Goal: Task Accomplishment & Management: Manage account settings

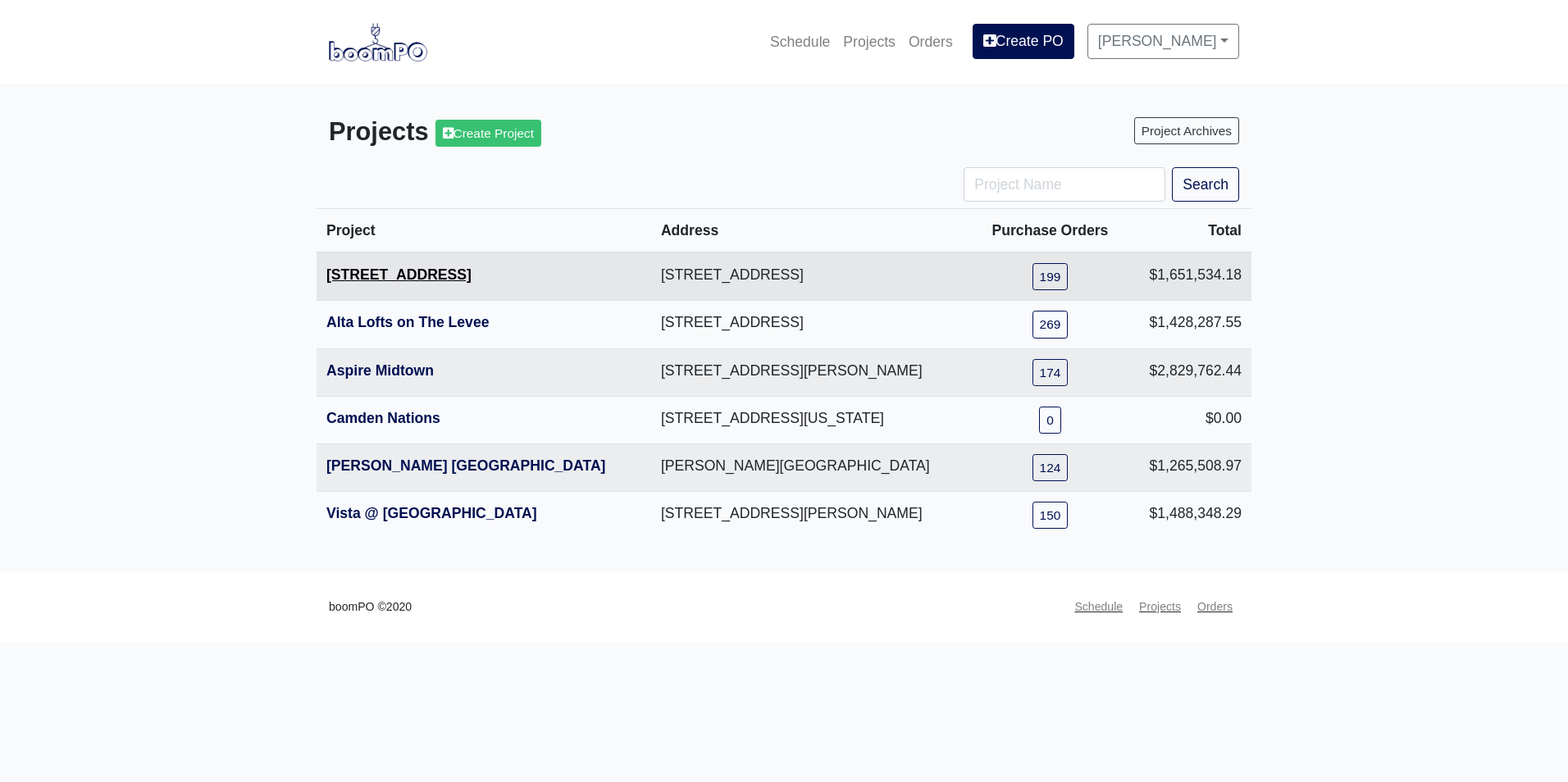
click at [370, 277] on link "[STREET_ADDRESS]" at bounding box center [398, 275] width 145 height 17
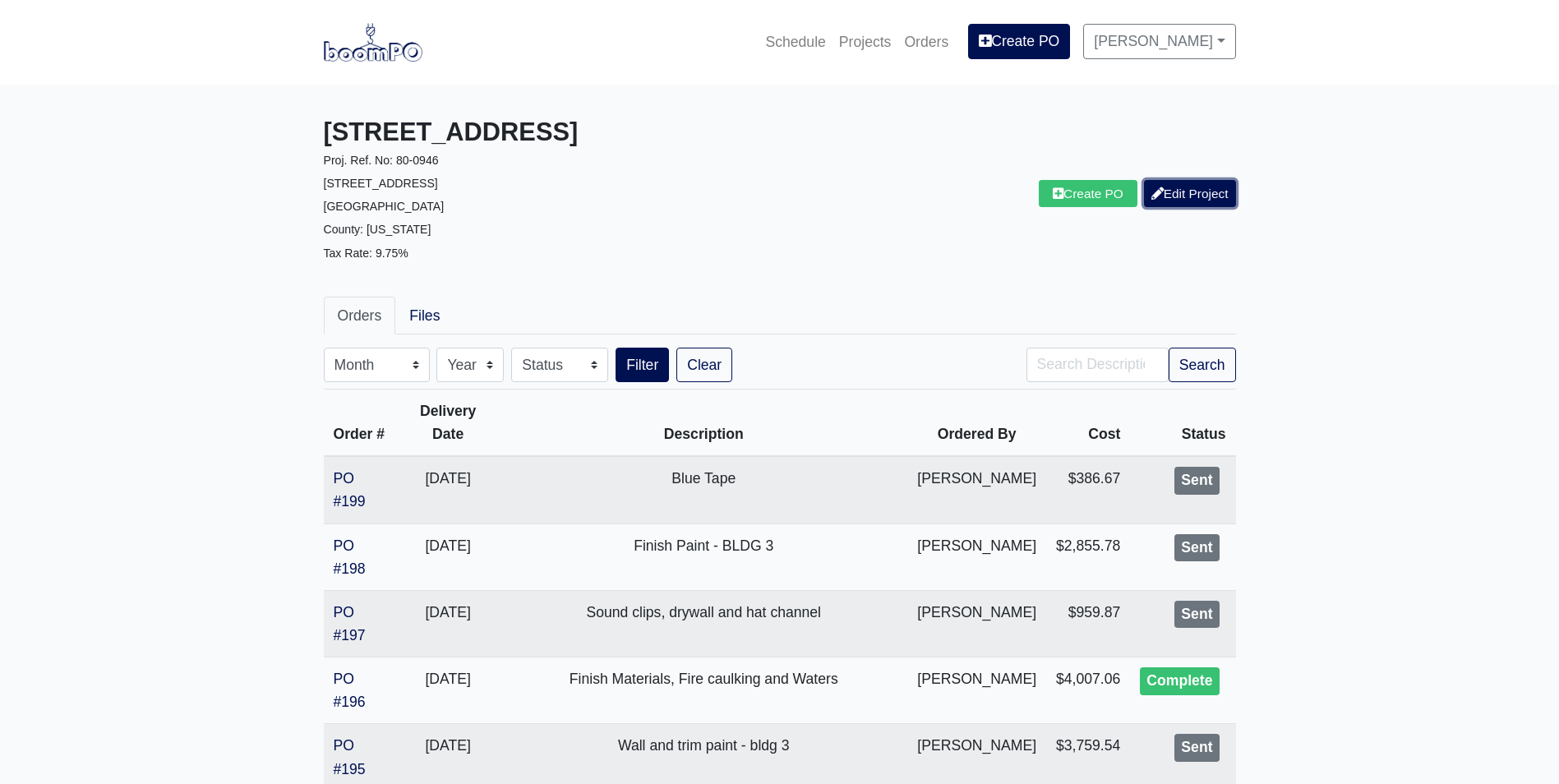
click at [1205, 196] on link "Edit Project" at bounding box center [1190, 193] width 92 height 27
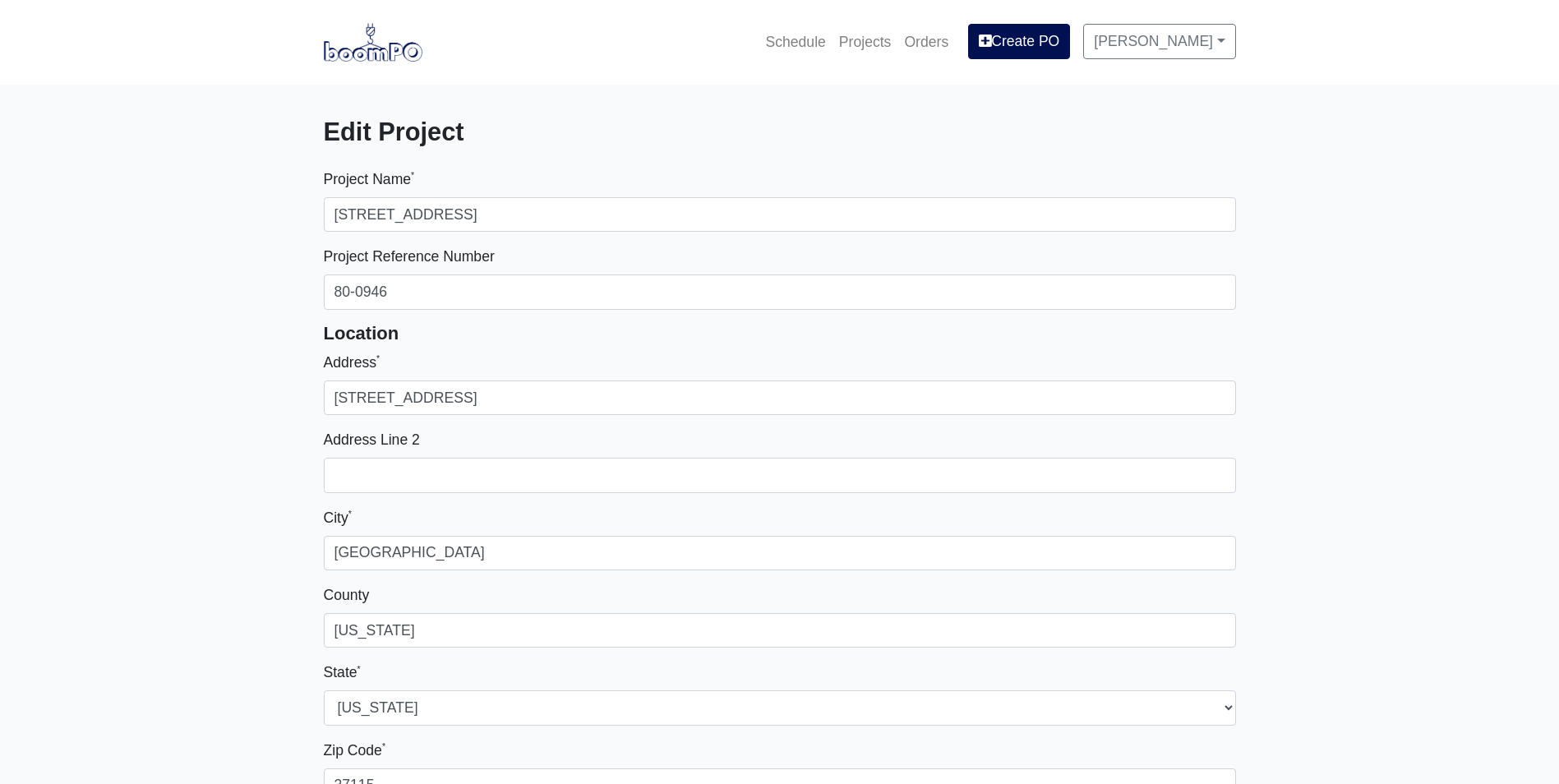
select select
click at [367, 44] on img at bounding box center [373, 42] width 99 height 38
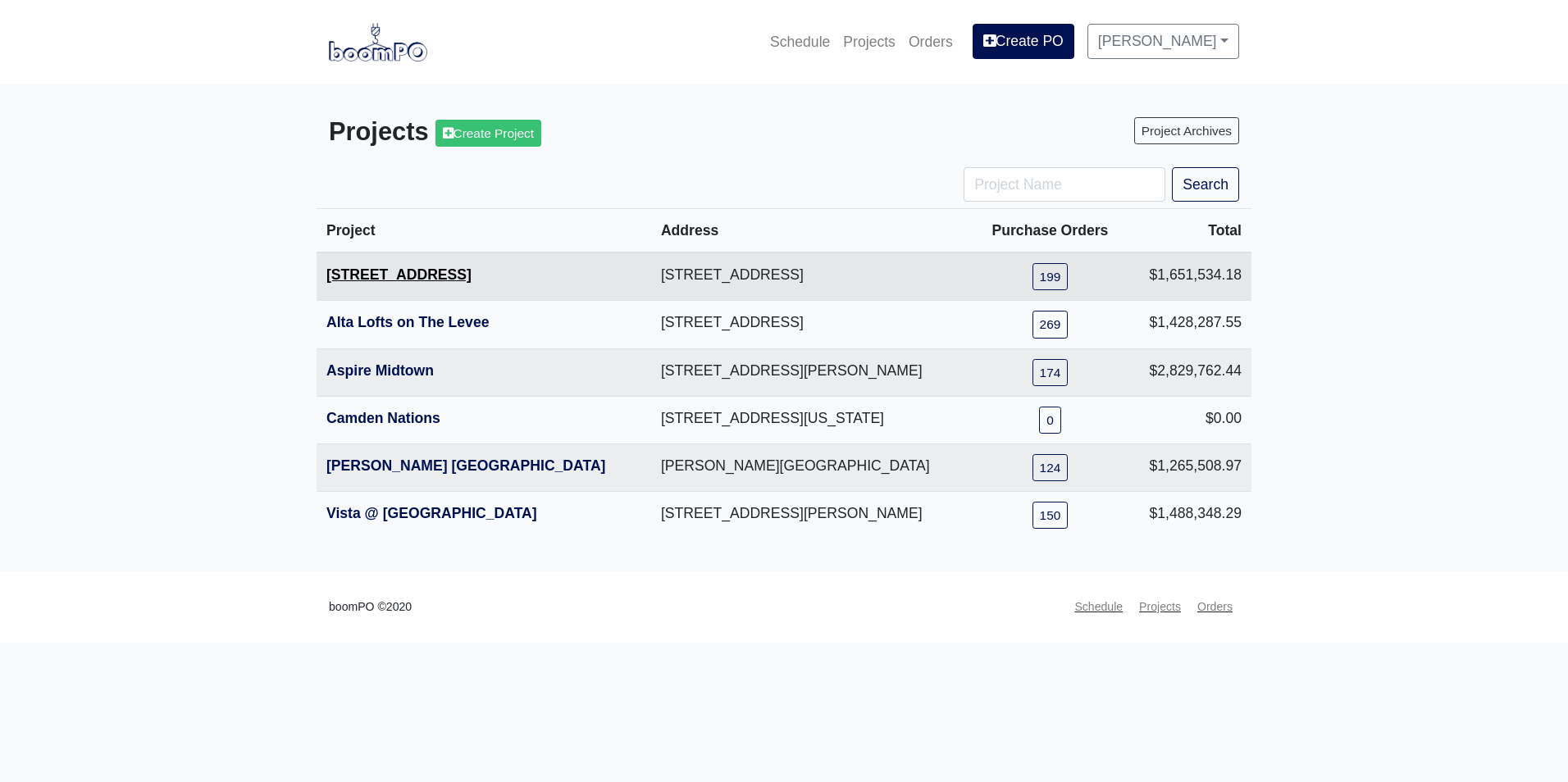
click at [382, 279] on link "[STREET_ADDRESS]" at bounding box center [398, 275] width 145 height 17
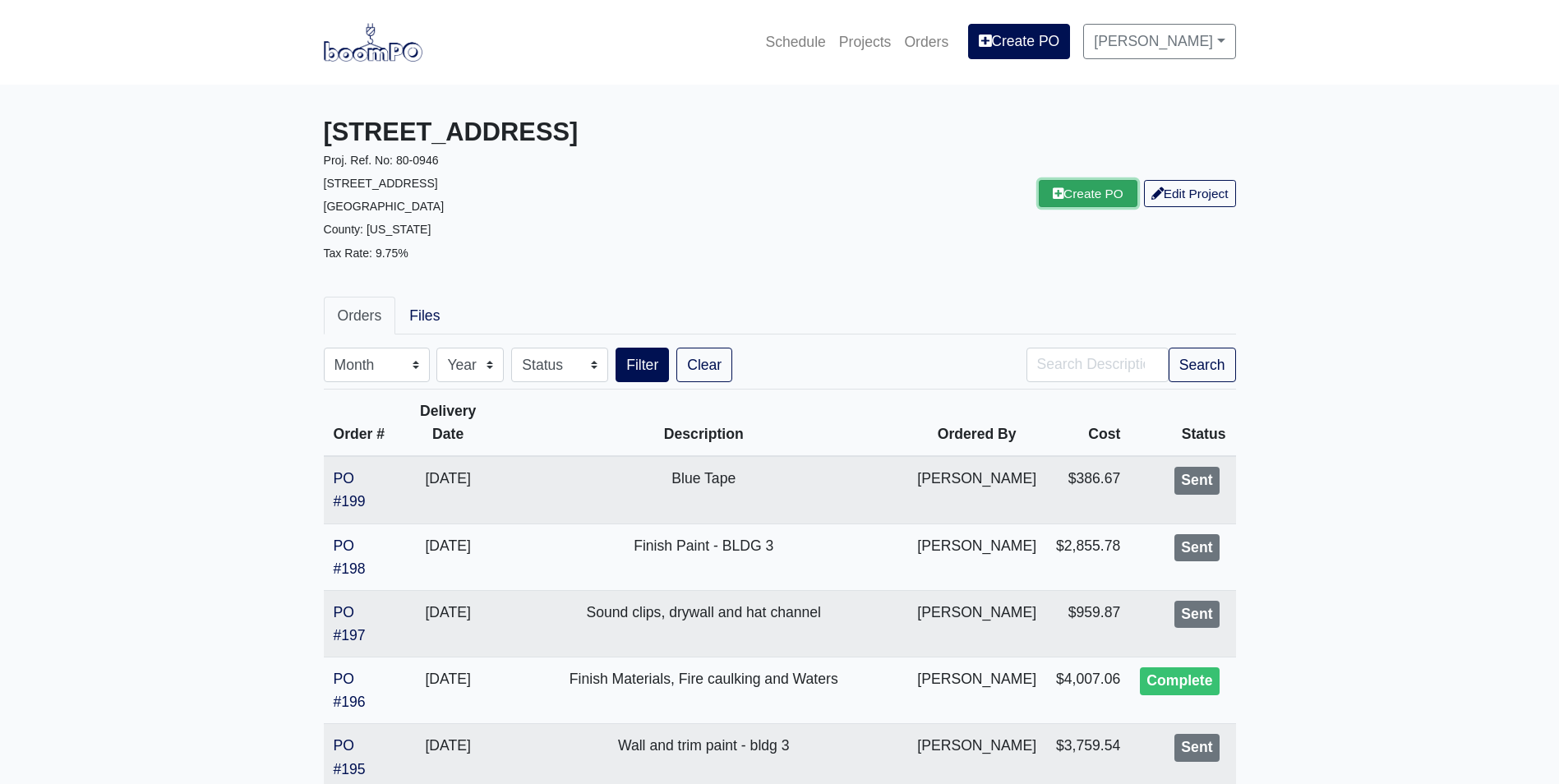
click at [1061, 198] on link "Create PO" at bounding box center [1088, 193] width 99 height 27
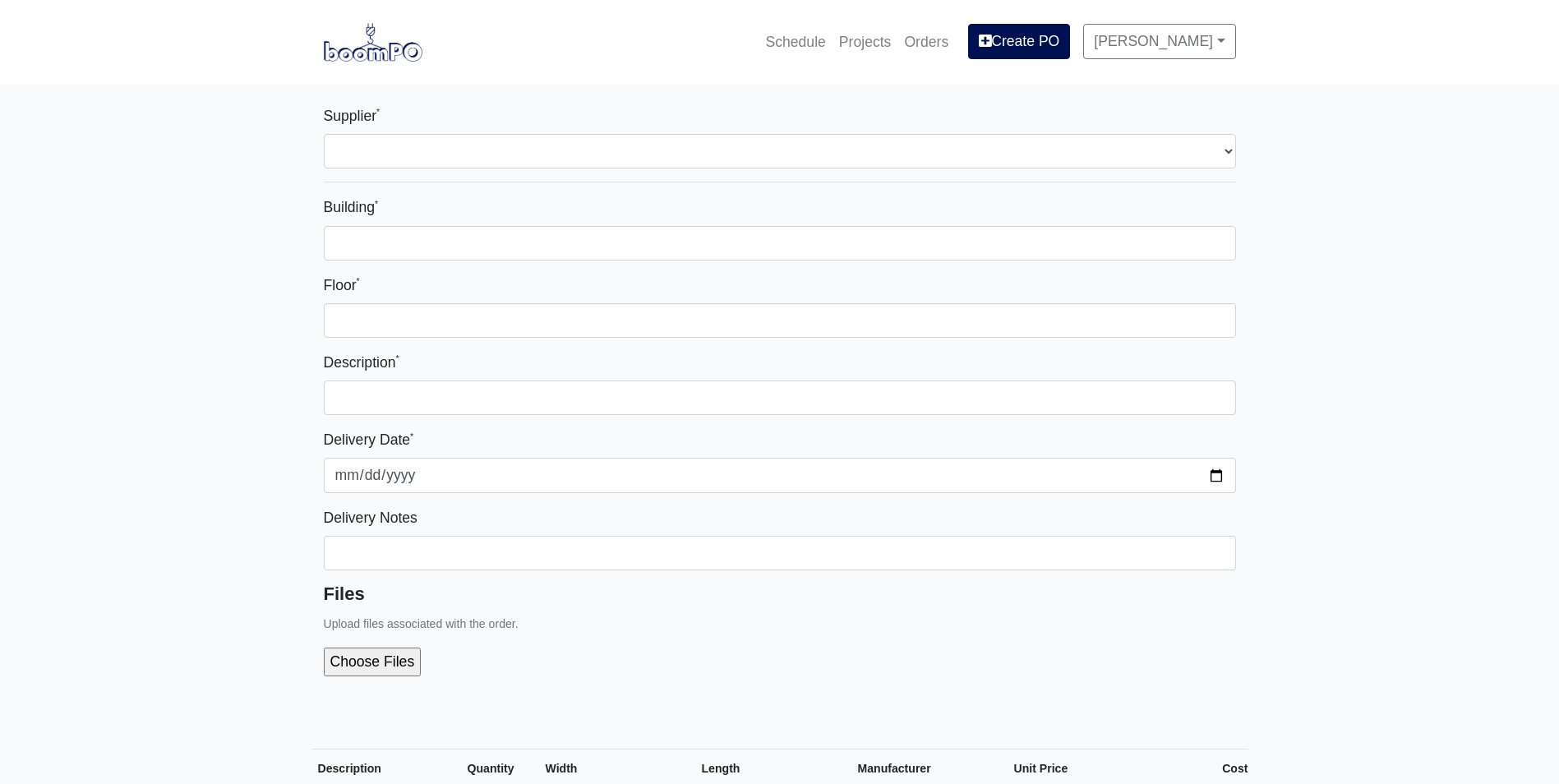
select select
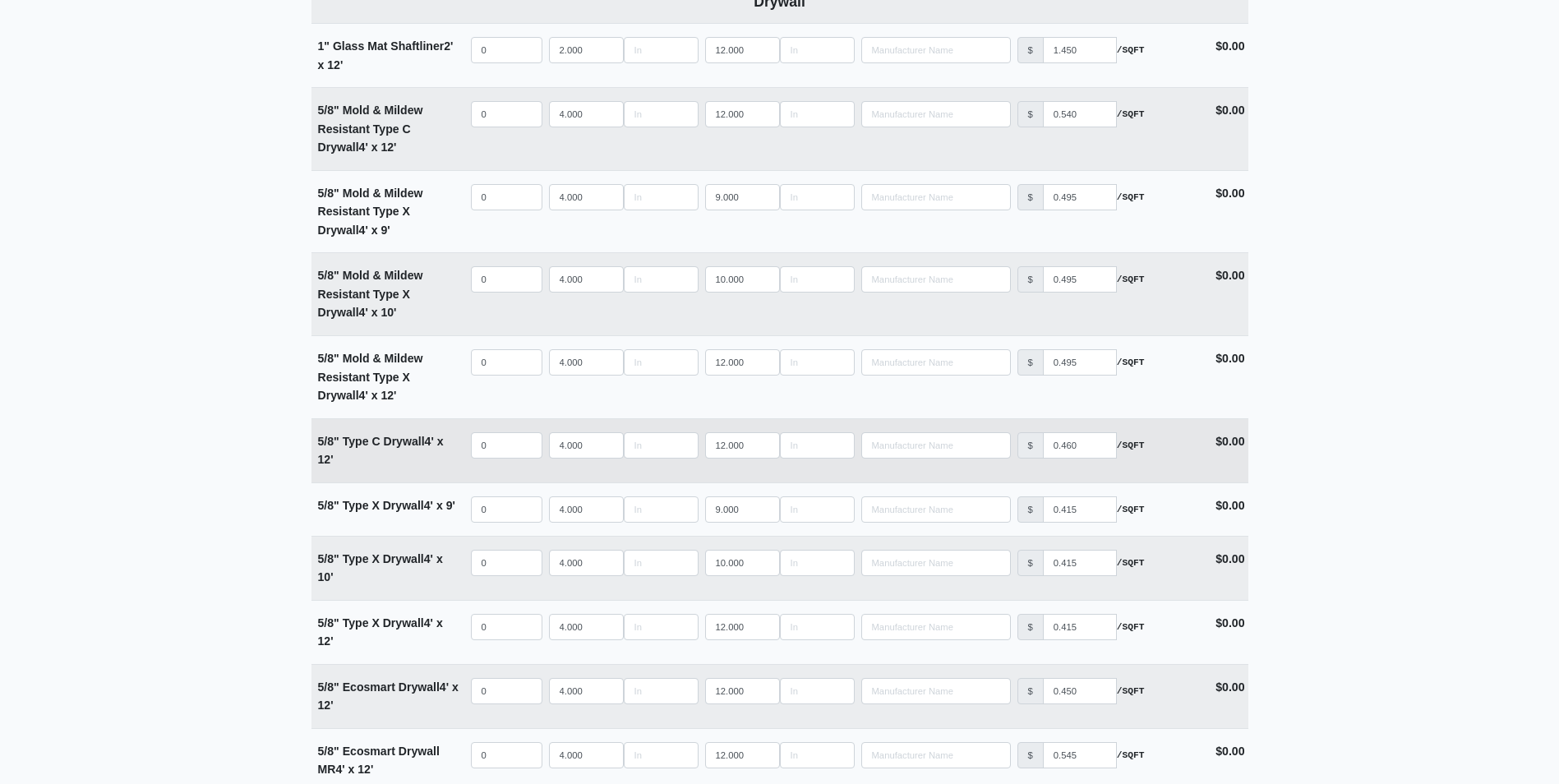
scroll to position [1479, 0]
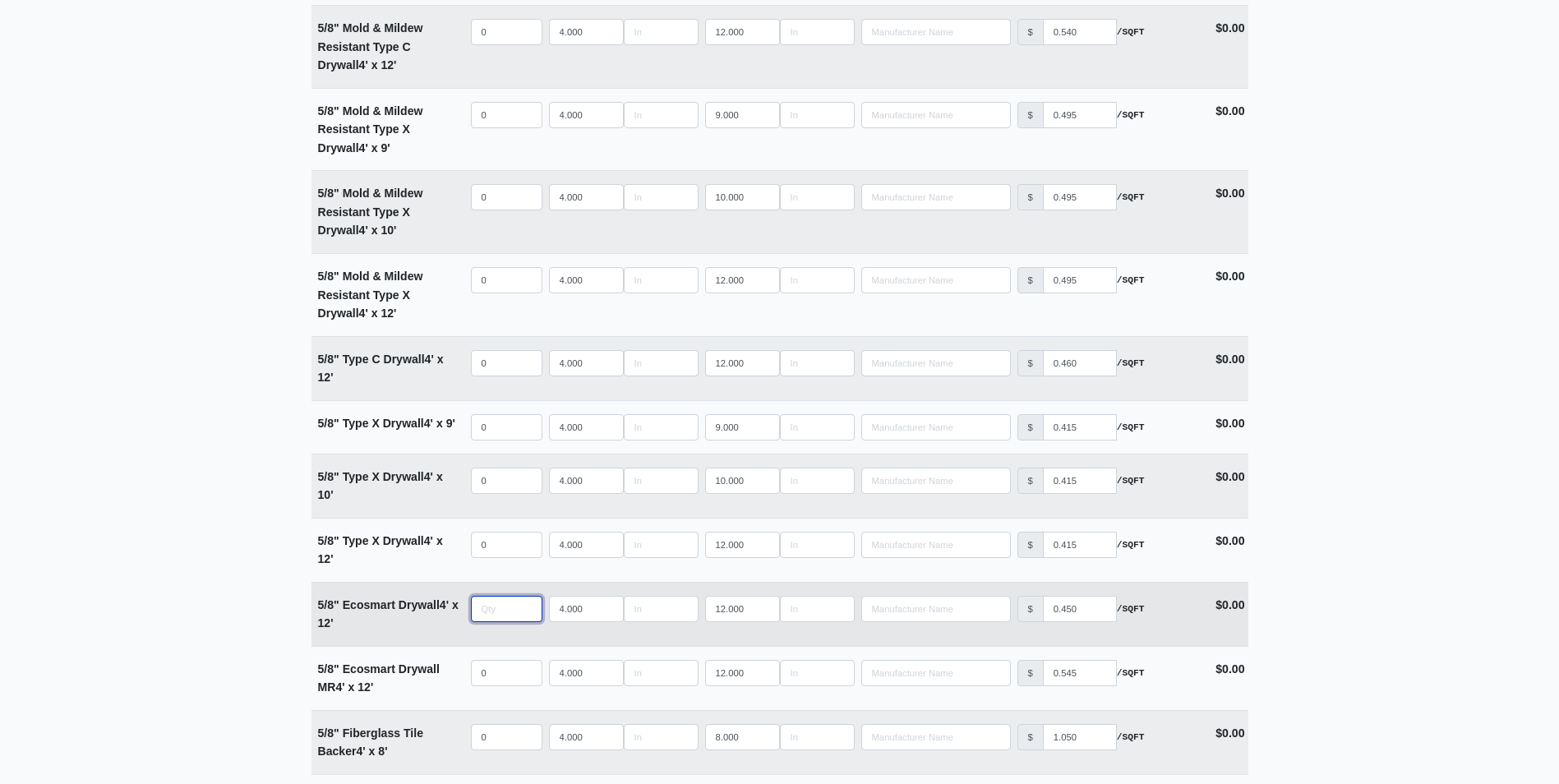
click at [485, 613] on input "quantity" at bounding box center [506, 608] width 71 height 26
type input "2"
select select
type input "22"
select select
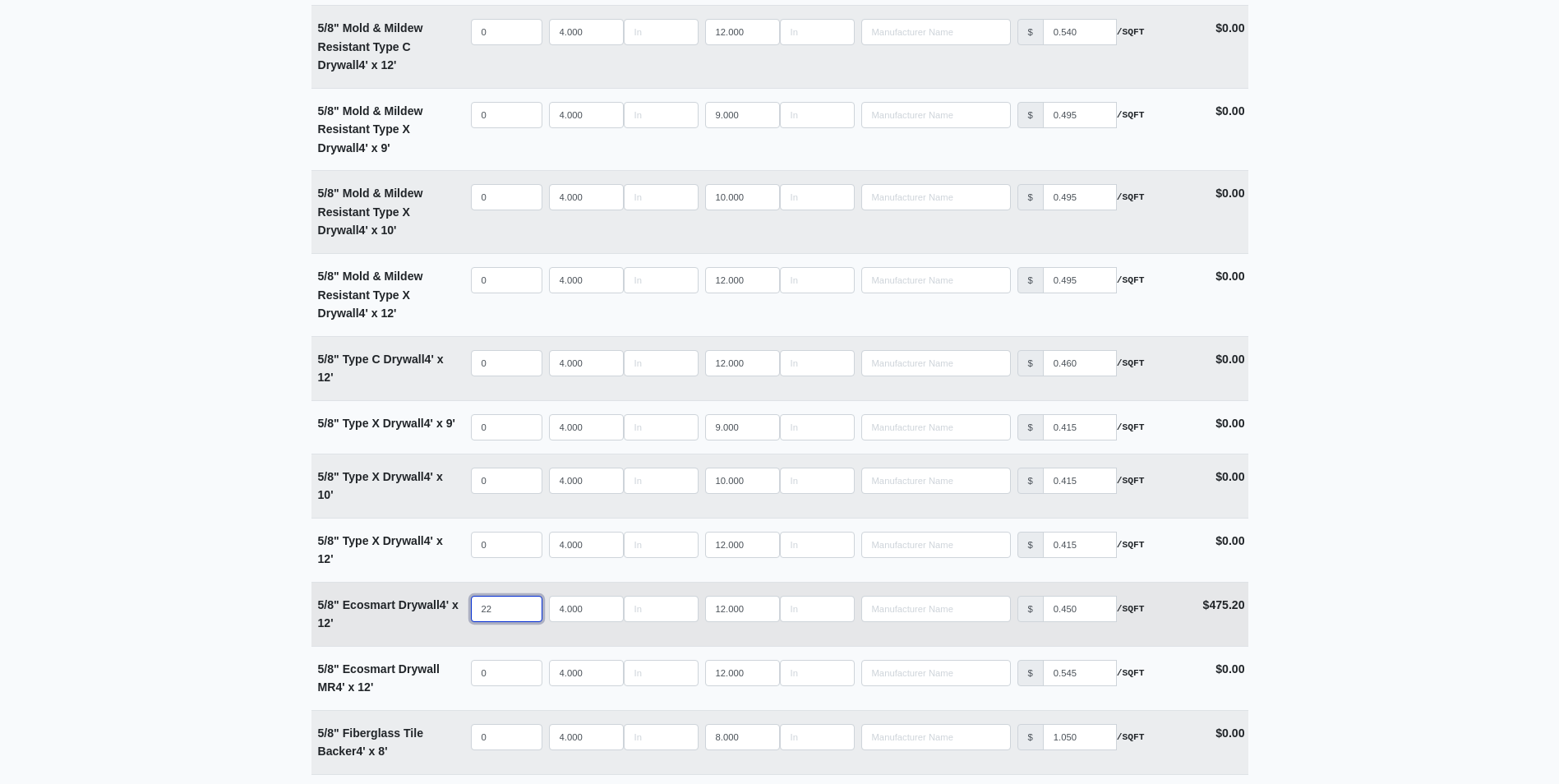
type input "2"
select select
type input "0"
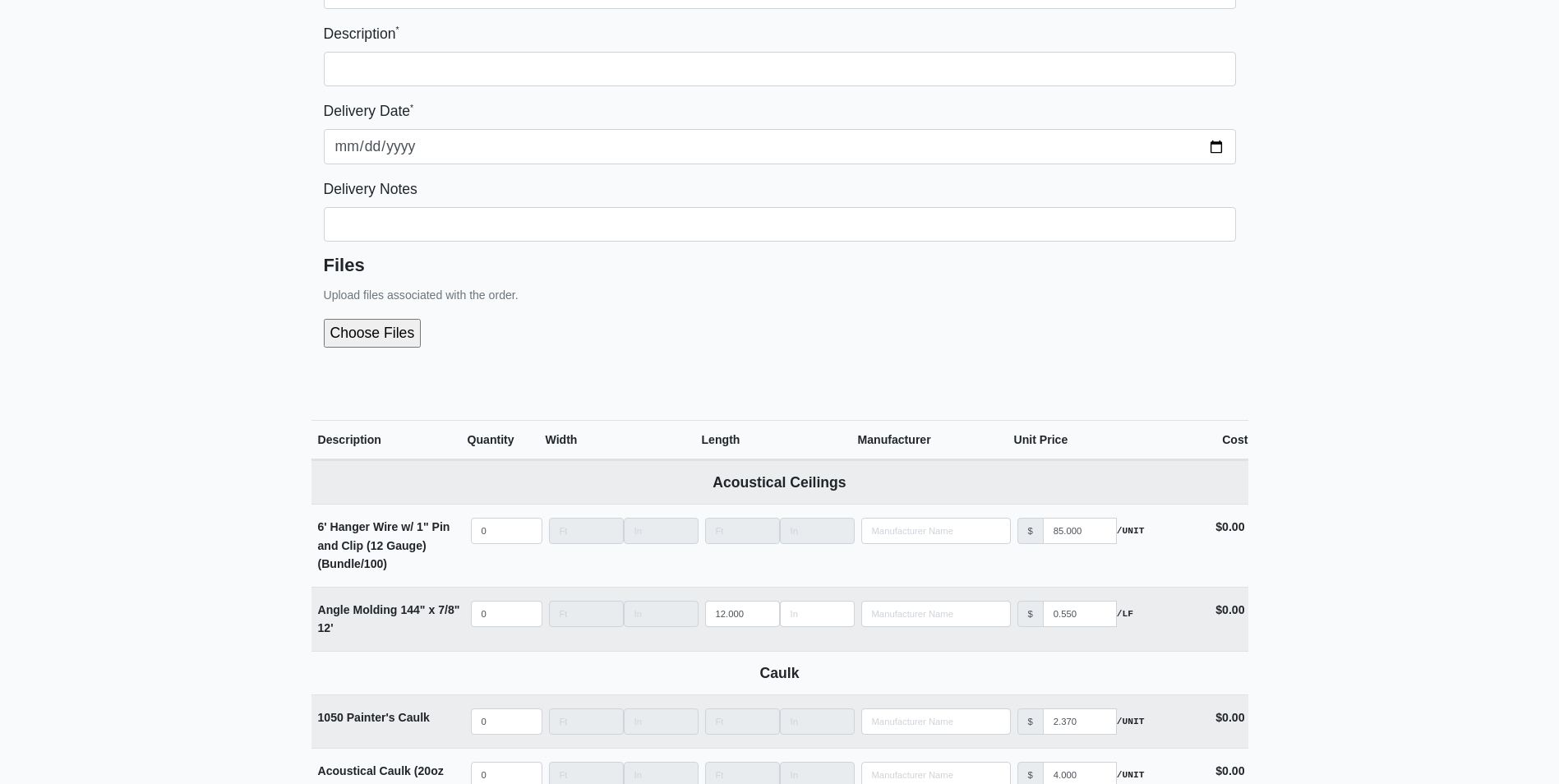
scroll to position [0, 0]
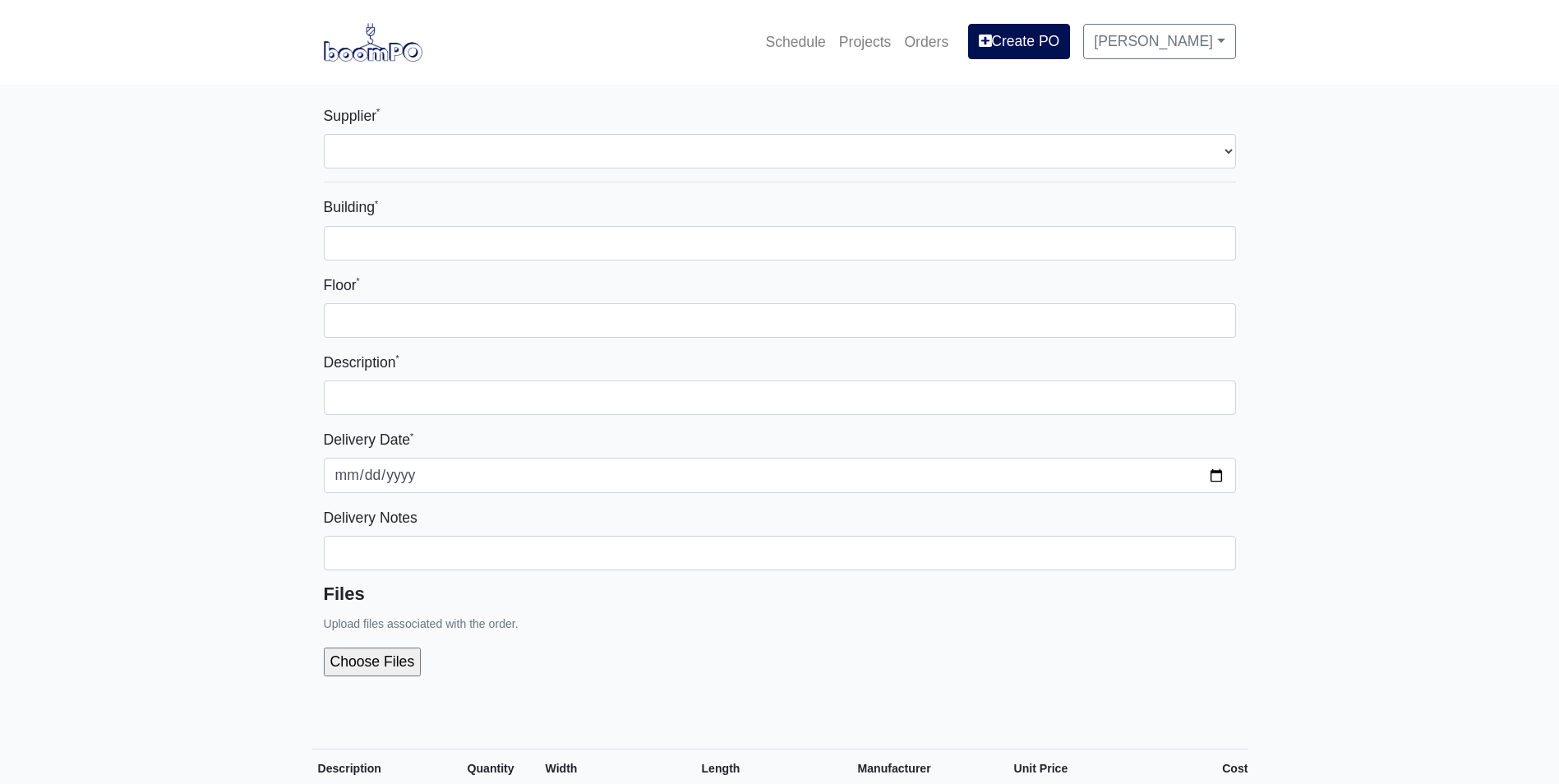
click at [351, 54] on img at bounding box center [373, 42] width 99 height 38
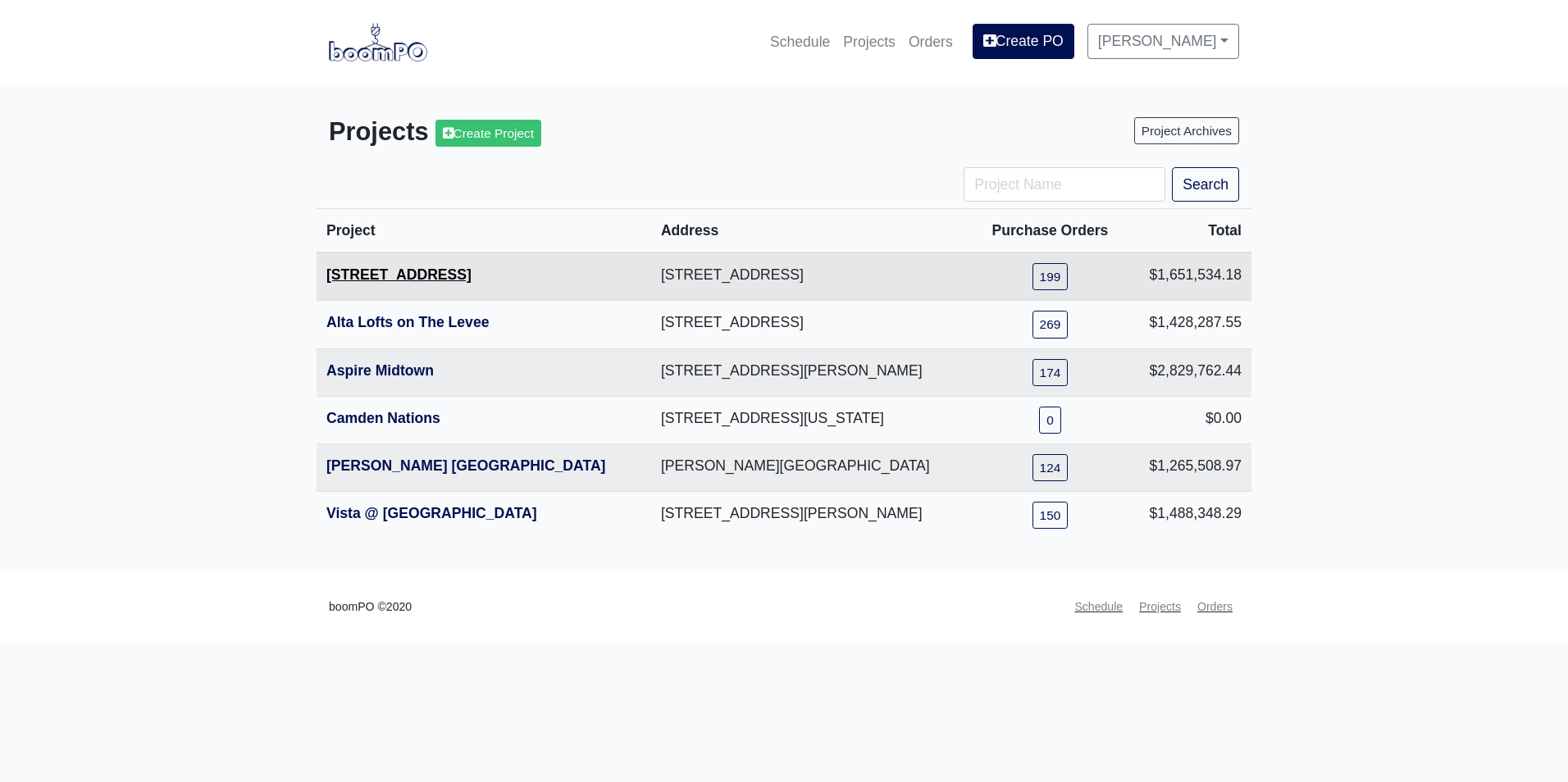
click at [413, 276] on link "[STREET_ADDRESS]" at bounding box center [398, 275] width 145 height 17
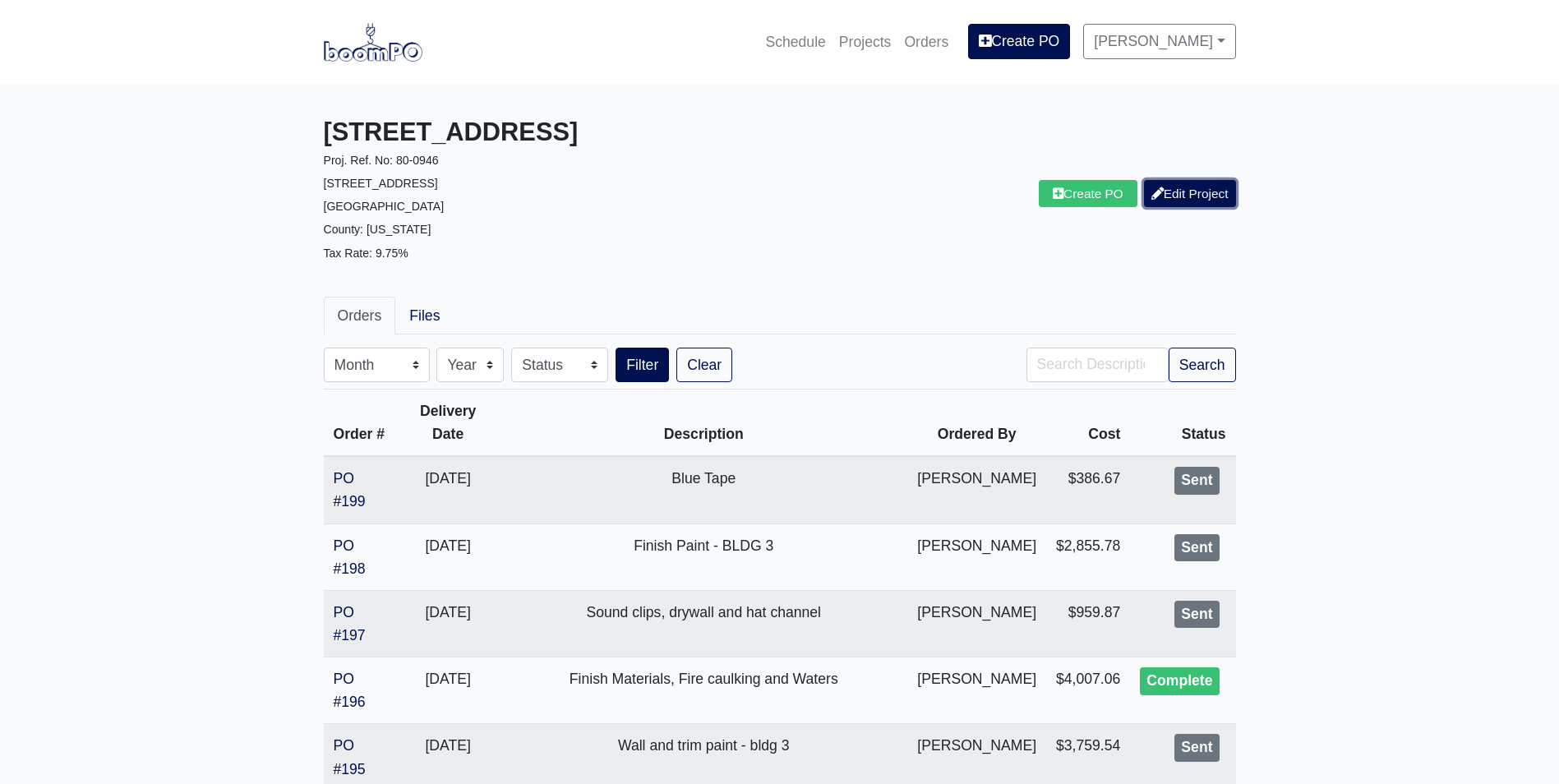
click at [1223, 191] on link "Edit Project" at bounding box center [1190, 193] width 92 height 27
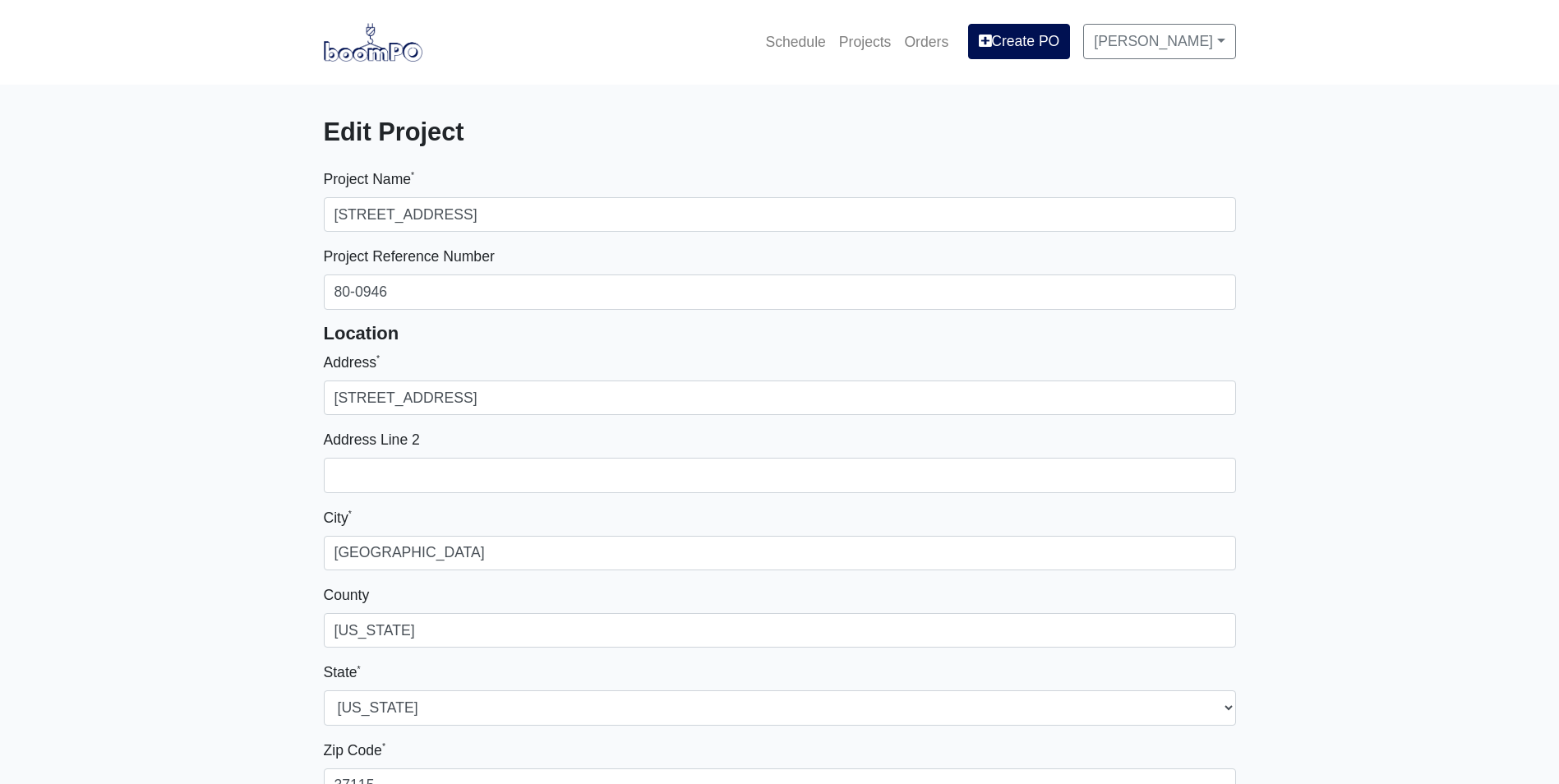
select select
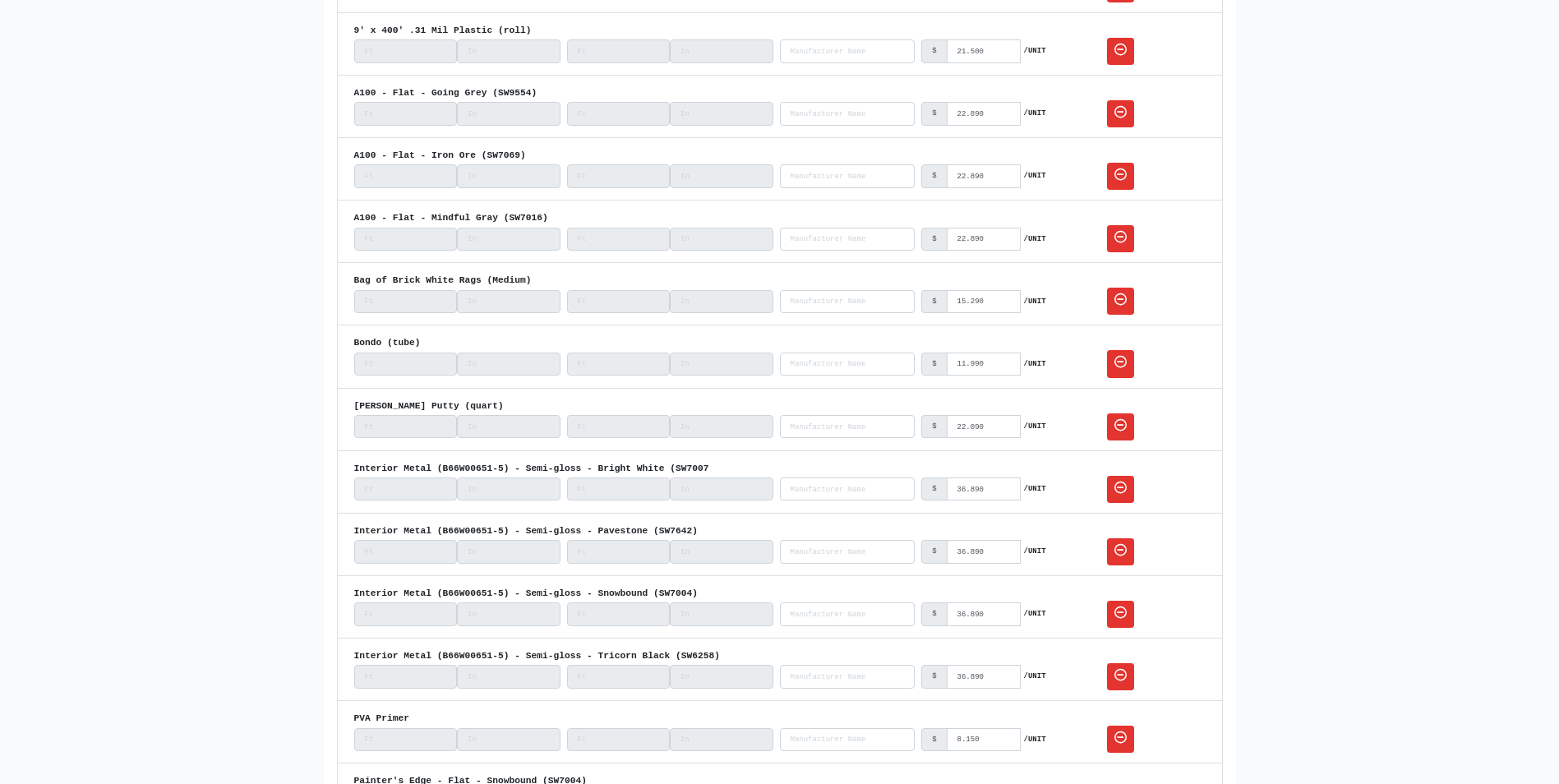
scroll to position [4849, 0]
